Goal: Task Accomplishment & Management: Complete application form

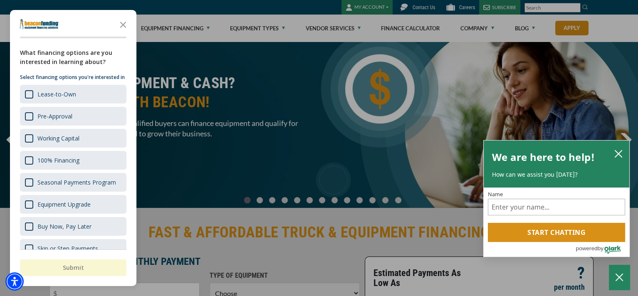
click at [297, 33] on div "button" at bounding box center [319, 148] width 638 height 296
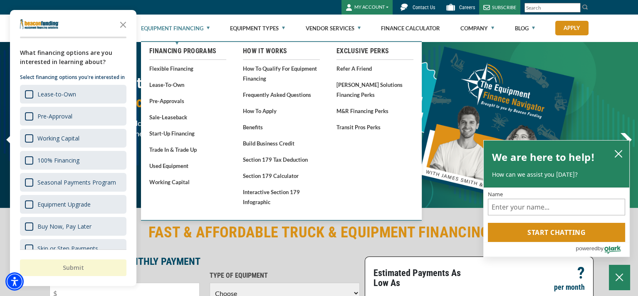
click at [188, 27] on link "Equipment Financing" at bounding box center [175, 28] width 69 height 27
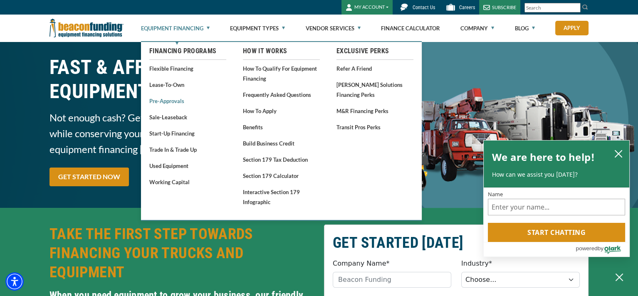
click at [179, 103] on link "Pre-approvals" at bounding box center [187, 101] width 77 height 10
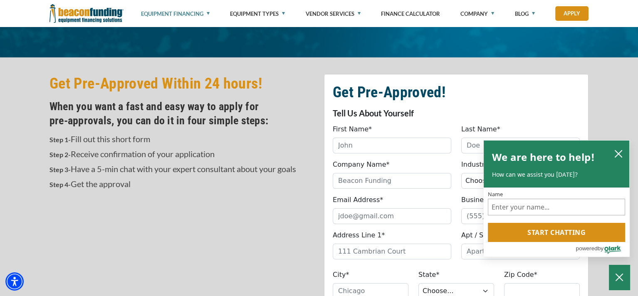
scroll to position [250, 0]
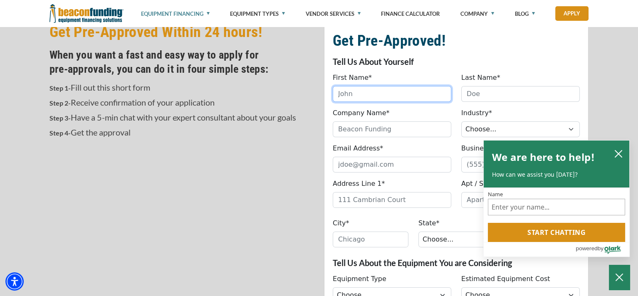
click at [412, 94] on input "First Name*" at bounding box center [392, 94] width 119 height 16
type input "Denese"
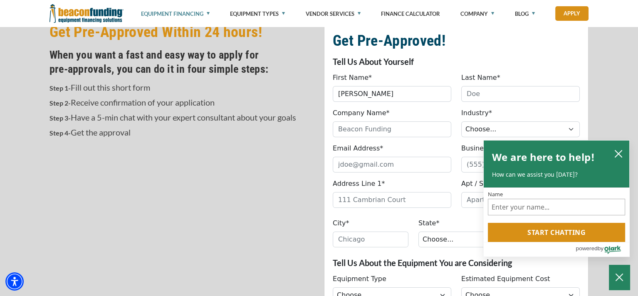
type input "Day"
type input "9016747559"
type input "8569 Shady Elm Drive"
type input "Cordova"
select select "44"
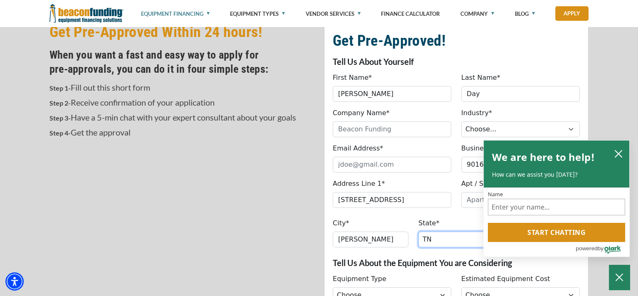
type input "38018"
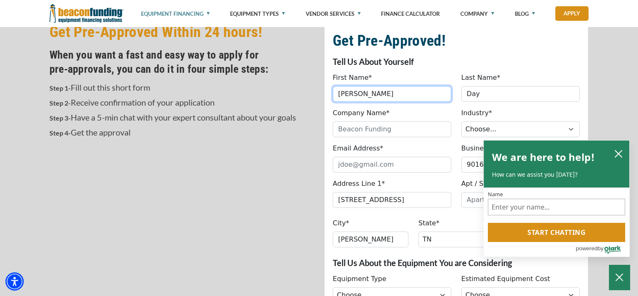
type input "(901) 674-7559"
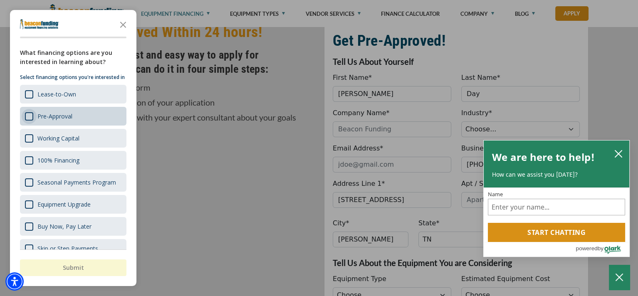
click at [30, 121] on div "Survey" at bounding box center [29, 116] width 8 height 8
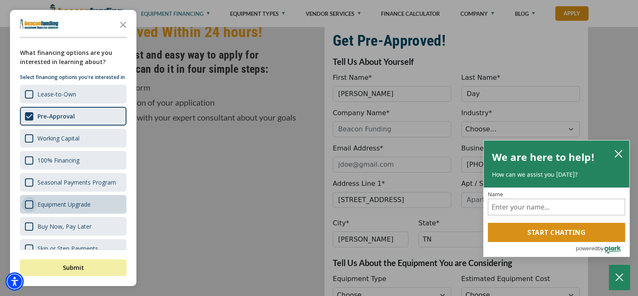
click at [29, 209] on div "Survey" at bounding box center [29, 205] width 8 height 8
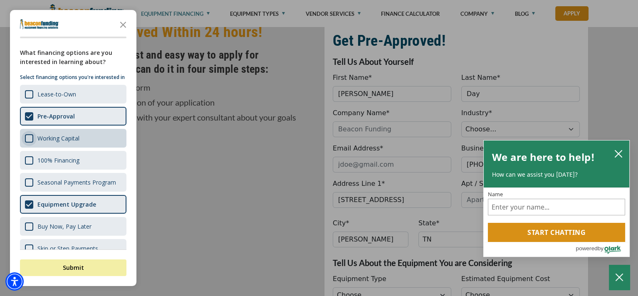
click at [31, 143] on div "Survey" at bounding box center [29, 138] width 8 height 8
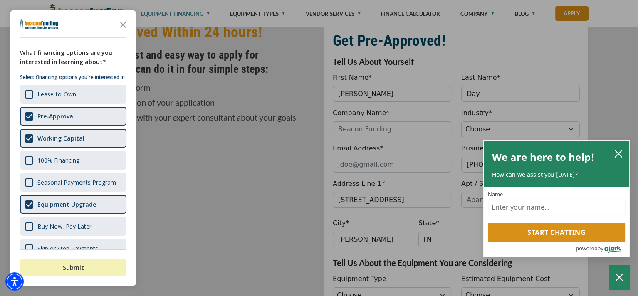
click at [118, 263] on button "Submit" at bounding box center [73, 268] width 107 height 17
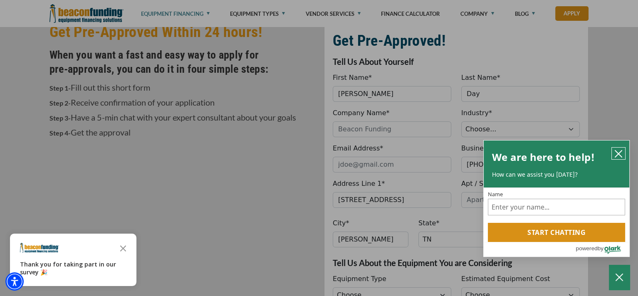
click at [615, 150] on icon "close chatbox" at bounding box center [619, 154] width 8 height 8
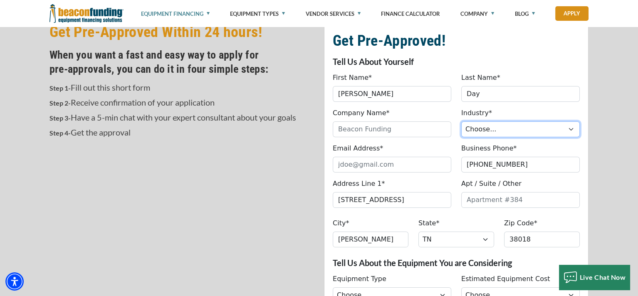
click at [501, 130] on select "Choose... Towing Landscape/Hardscape Decorated Apparel Septic Light Constructio…" at bounding box center [521, 130] width 119 height 16
select select "5"
click at [462, 122] on select "Choose... Towing Landscape/Hardscape Decorated Apparel Septic Light Constructio…" at bounding box center [521, 130] width 119 height 16
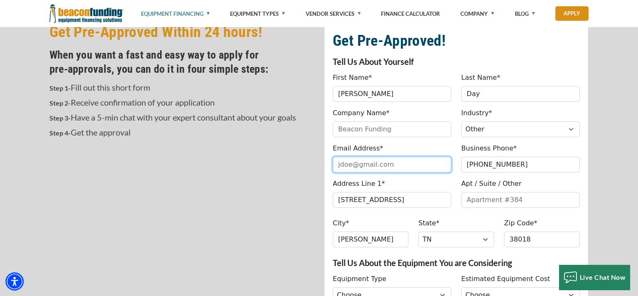
click at [410, 162] on input "Email Address*" at bounding box center [392, 165] width 119 height 16
type input "info@gatatransport.com"
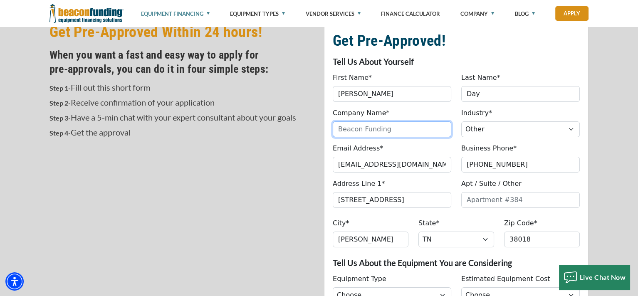
type input "GATA TRASPOR INC"
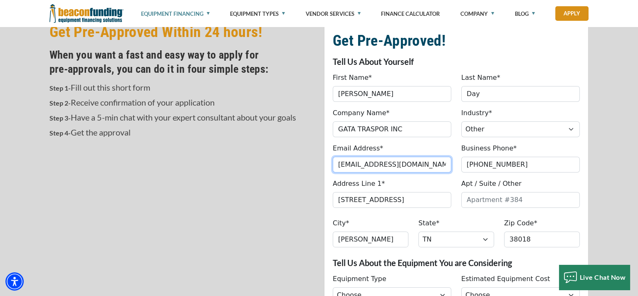
type input "info@gatatransport.com"
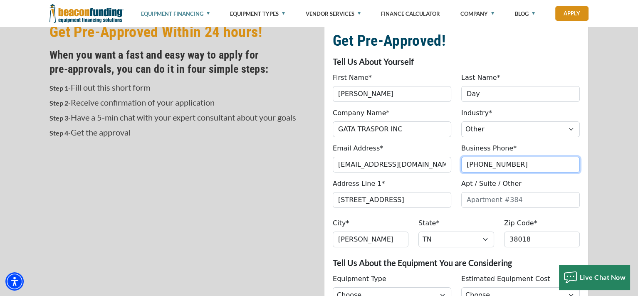
click at [534, 166] on input "(901) 674-7559" at bounding box center [521, 165] width 119 height 16
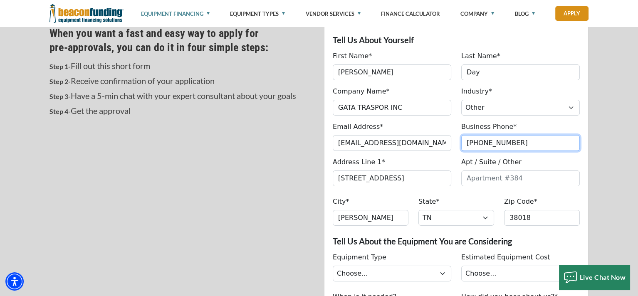
scroll to position [333, 0]
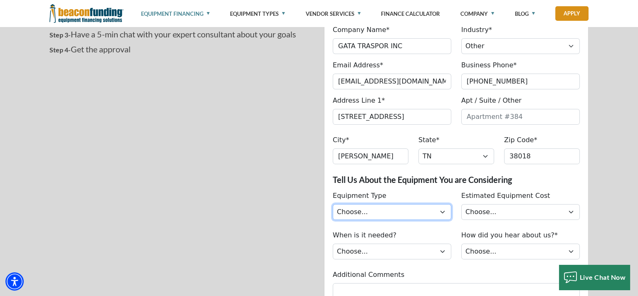
click at [418, 213] on select "Choose... Backhoe Boom/Bucket Truck Chipper Commercial Mower Crane DTG/DTF Prin…" at bounding box center [392, 212] width 119 height 16
click at [405, 237] on div "When is it needed? Choose... Immediately Next few months I’m just looking" at bounding box center [392, 245] width 129 height 29
click at [410, 206] on select "Choose... Backhoe Boom/Bucket Truck Chipper Commercial Mower Crane DTG/DTF Prin…" at bounding box center [392, 212] width 119 height 16
select select "25"
click at [333, 204] on select "Choose... Backhoe Boom/Bucket Truck Chipper Commercial Mower Crane DTG/DTF Prin…" at bounding box center [392, 212] width 119 height 16
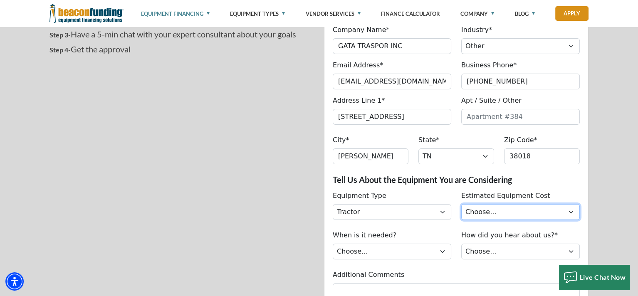
click at [487, 214] on select "Choose... Less than $50,000 $50,000 to $99,999 $100,000 to $149,999 $150,000+" at bounding box center [521, 212] width 119 height 16
select select "279640001"
click at [462, 204] on select "Choose... Less than $50,000 $50,000 to $99,999 $100,000 to $149,999 $150,000+" at bounding box center [521, 212] width 119 height 16
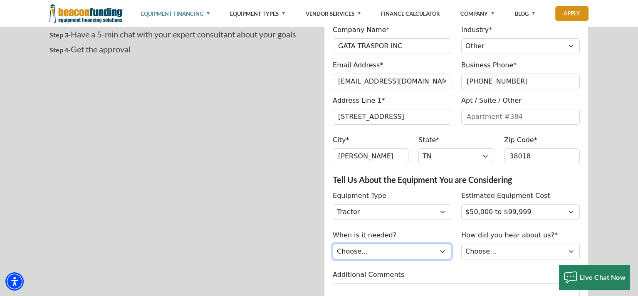
click at [396, 253] on select "Choose... Immediately Next few months I’m just looking" at bounding box center [392, 252] width 119 height 16
select select "279640002"
click at [333, 244] on select "Choose... Immediately Next few months I’m just looking" at bounding box center [392, 252] width 119 height 16
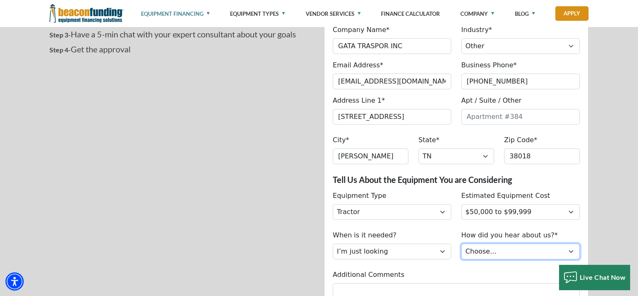
click at [515, 254] on select "Choose... Internet Search Vendor Referral Word of Mouth Client Referral Email E…" at bounding box center [521, 252] width 119 height 16
select select "14"
click at [462, 244] on select "Choose... Internet Search Vendor Referral Word of Mouth Client Referral Email E…" at bounding box center [521, 252] width 119 height 16
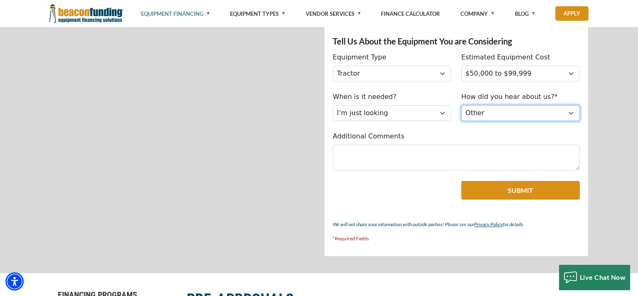
scroll to position [499, 0]
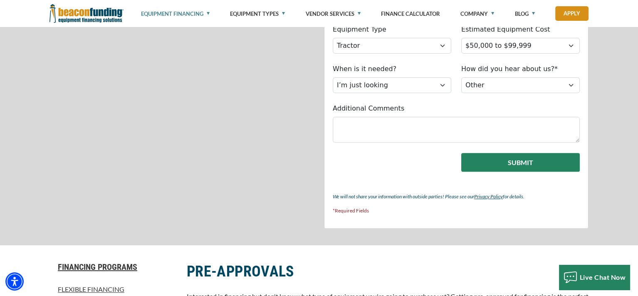
click at [514, 161] on button "Submit" at bounding box center [521, 162] width 119 height 19
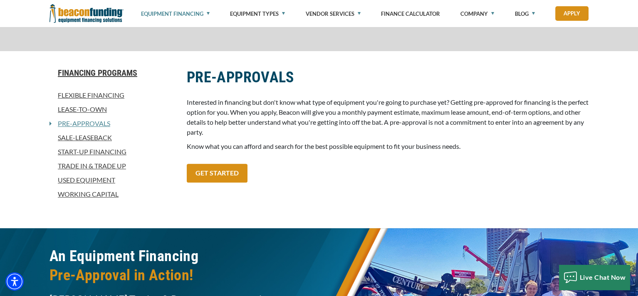
scroll to position [530, 0]
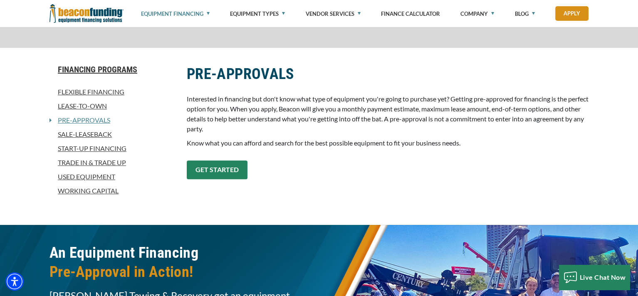
click at [222, 164] on link "GET STARTED" at bounding box center [217, 170] width 61 height 19
click at [228, 170] on link "GET STARTED" at bounding box center [217, 170] width 61 height 19
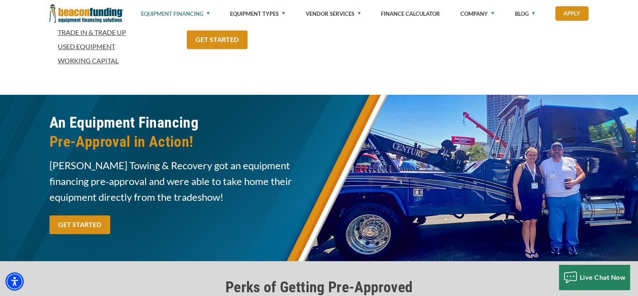
scroll to position [655, 0]
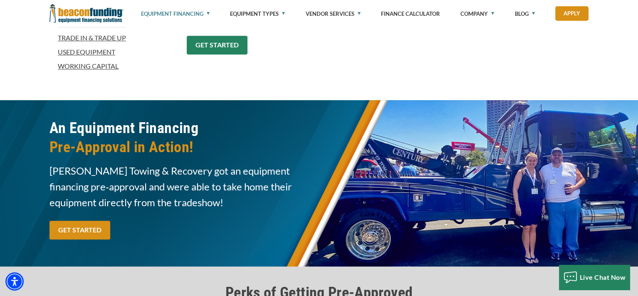
click at [210, 45] on link "GET STARTED" at bounding box center [217, 45] width 61 height 19
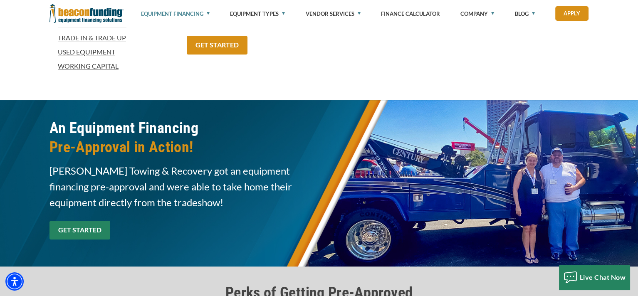
click at [80, 237] on link "GET STARTED" at bounding box center [80, 230] width 61 height 19
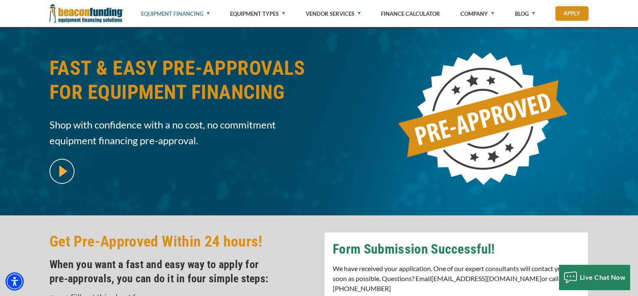
scroll to position [0, 0]
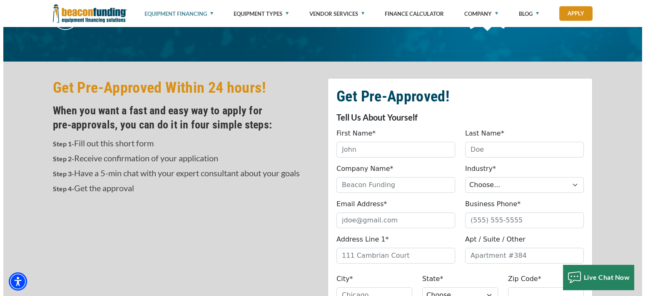
scroll to position [166, 0]
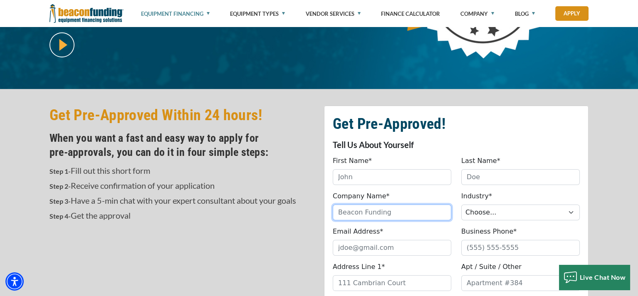
click at [374, 211] on input "Company Name*" at bounding box center [392, 213] width 119 height 16
